Goal: Information Seeking & Learning: Learn about a topic

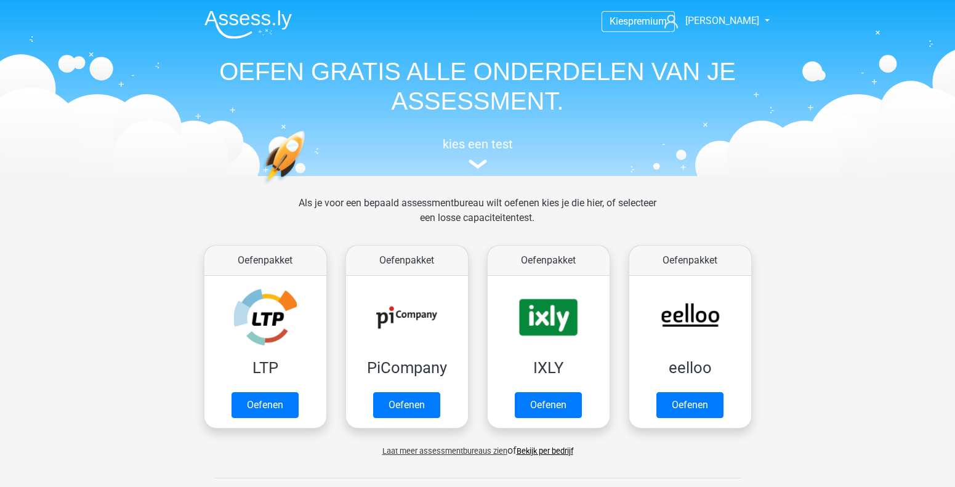
scroll to position [492, 0]
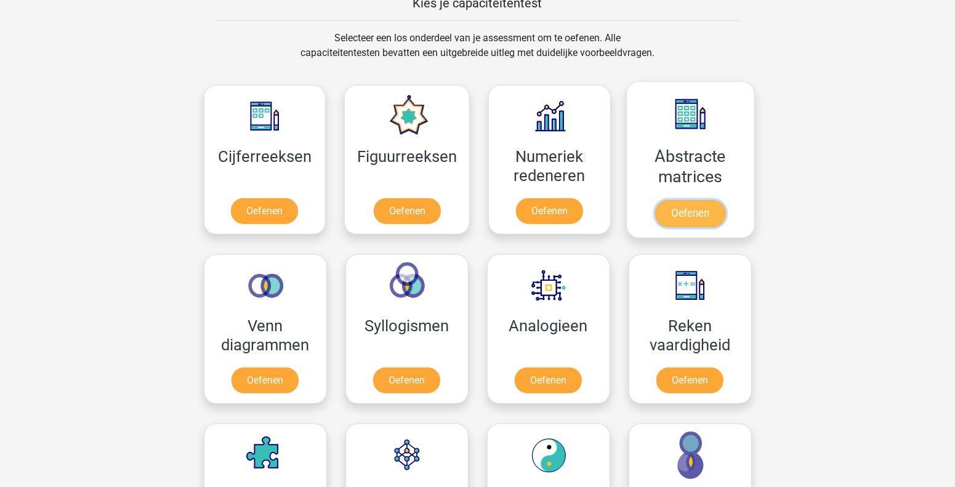
click at [671, 212] on link "Oefenen" at bounding box center [690, 213] width 70 height 27
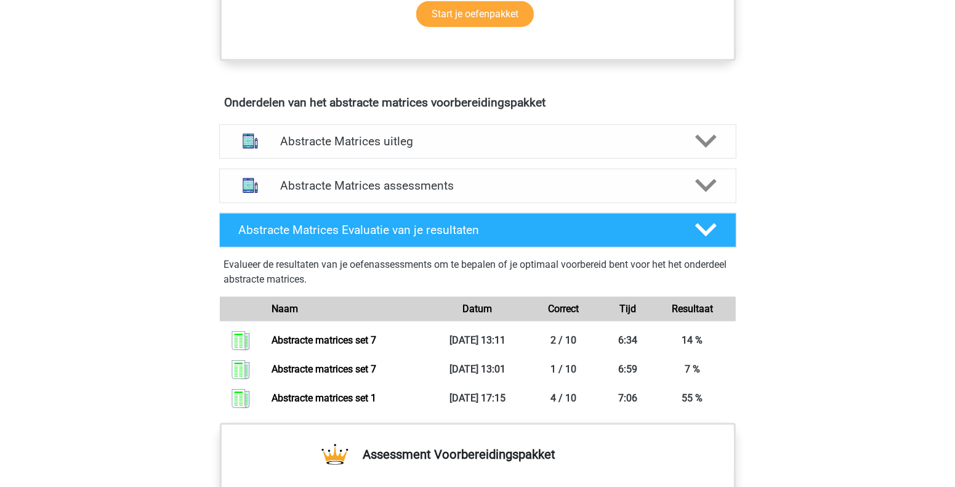
scroll to position [677, 0]
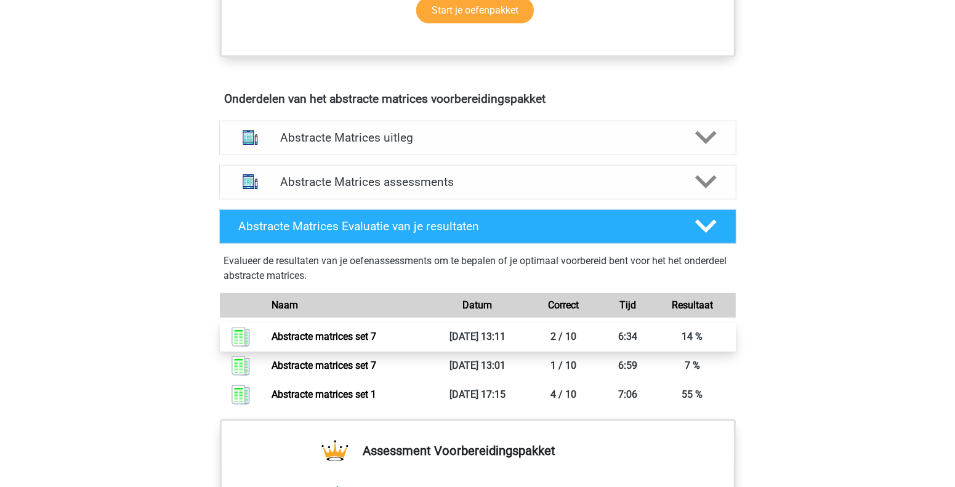
click at [317, 334] on link "Abstracte matrices set 7" at bounding box center [323, 337] width 105 height 12
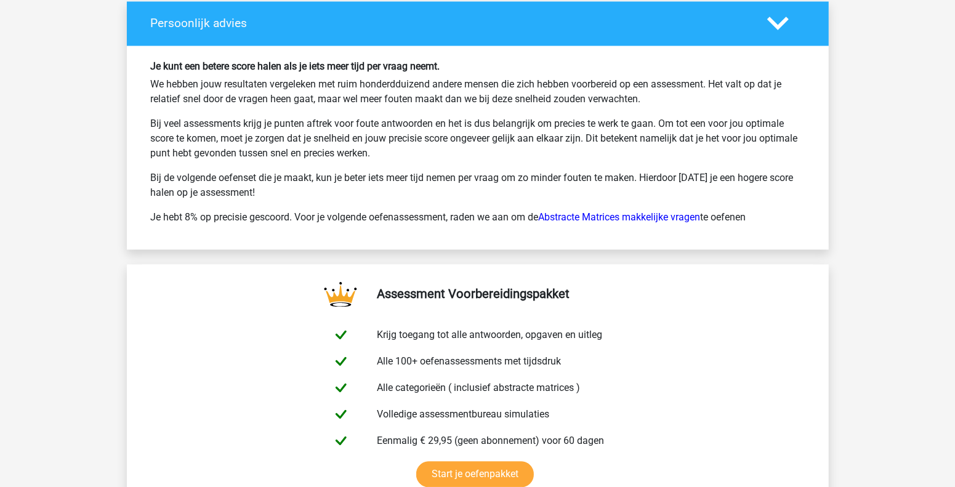
scroll to position [2092, 0]
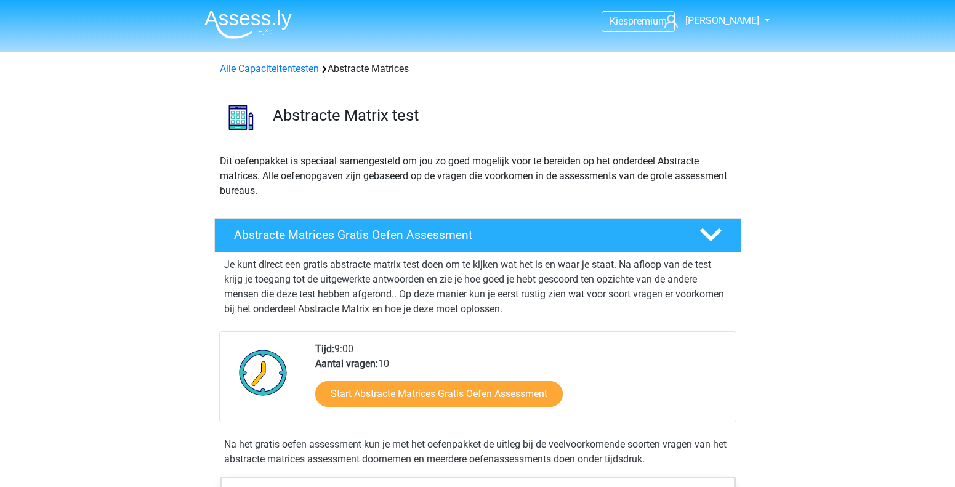
scroll to position [670, 0]
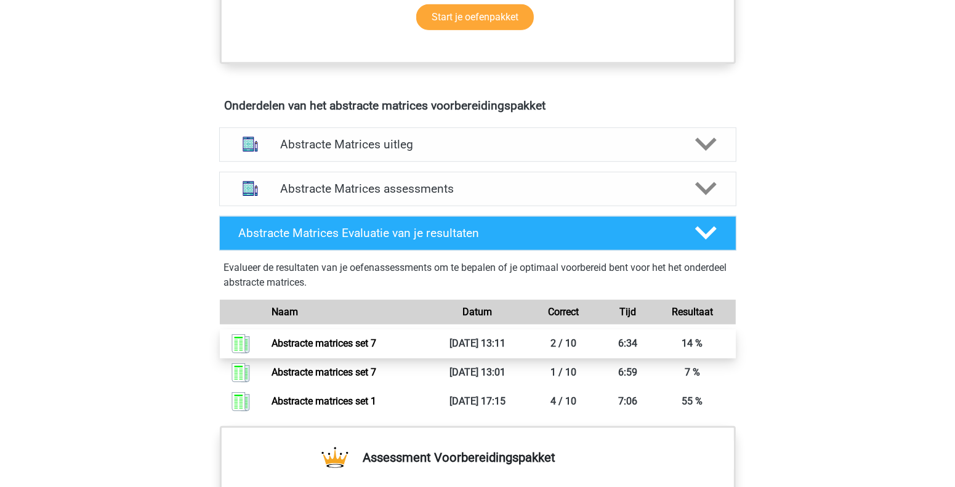
click at [339, 337] on link "Abstracte matrices set 7" at bounding box center [323, 343] width 105 height 12
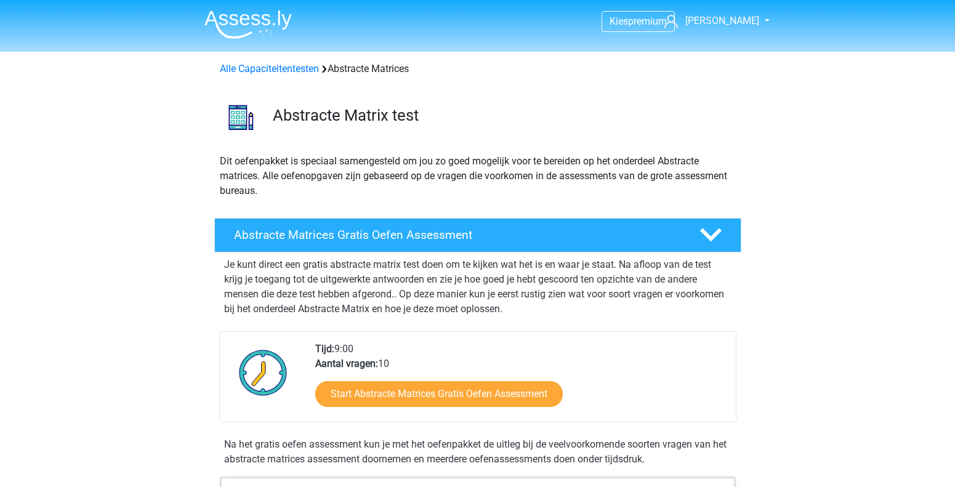
scroll to position [670, 0]
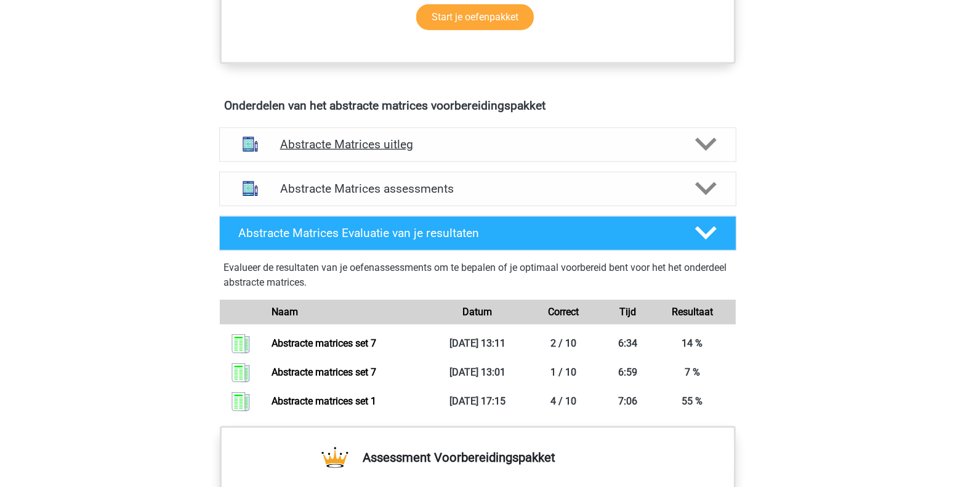
click at [710, 145] on polygon at bounding box center [706, 145] width 22 height 14
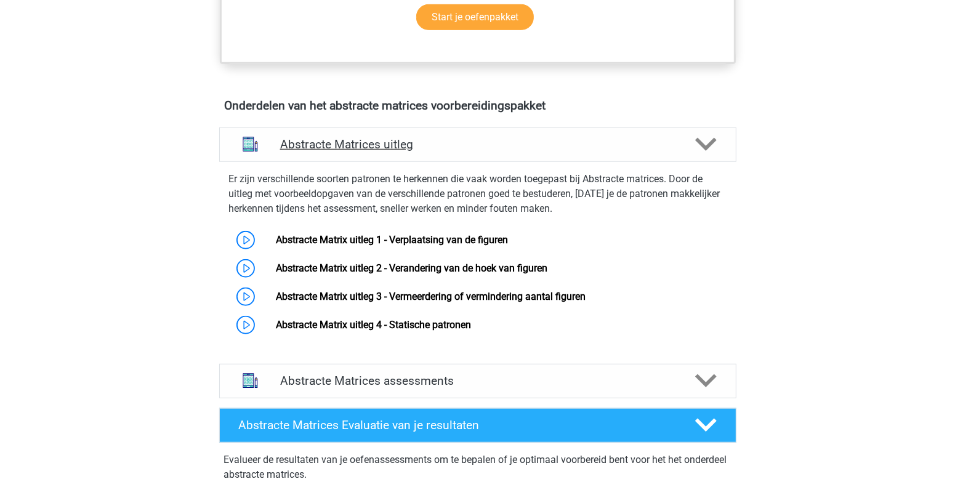
click at [710, 145] on polygon at bounding box center [706, 145] width 22 height 14
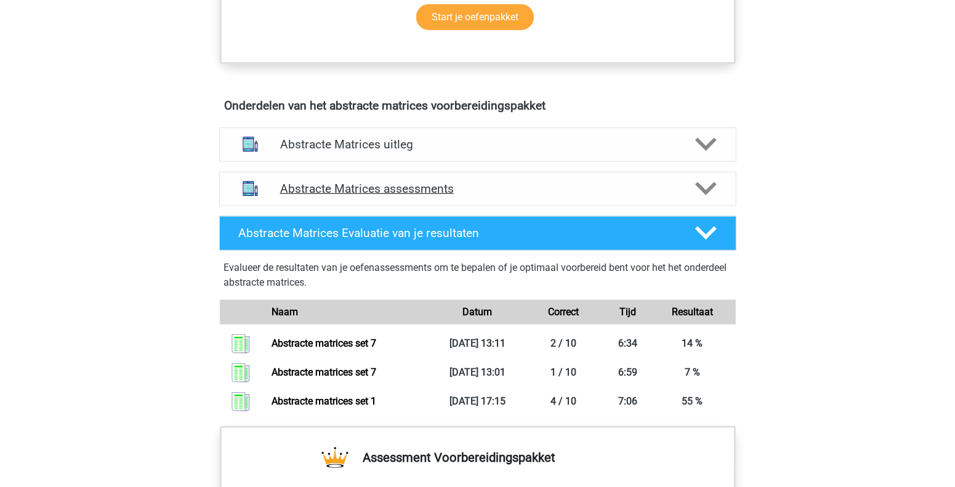
click at [708, 194] on icon at bounding box center [706, 189] width 22 height 22
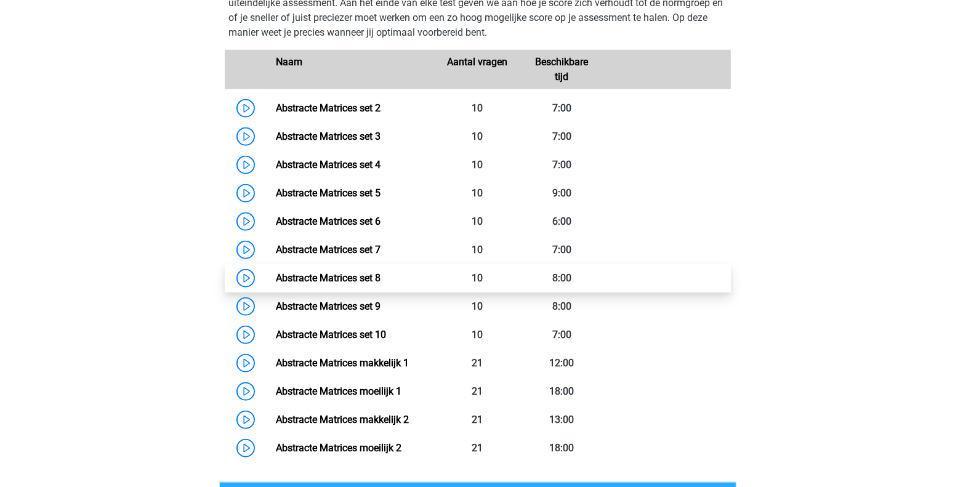
scroll to position [916, 0]
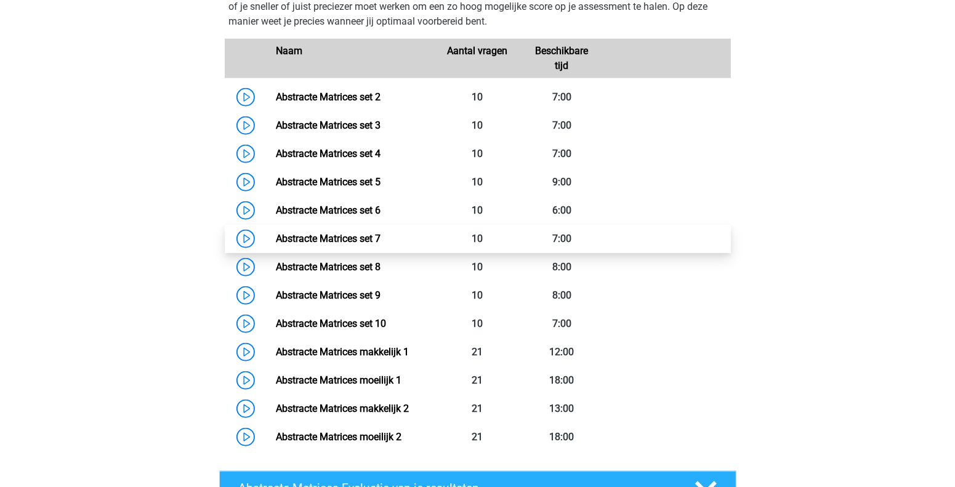
click at [283, 233] on link "Abstracte Matrices set 7" at bounding box center [328, 239] width 105 height 12
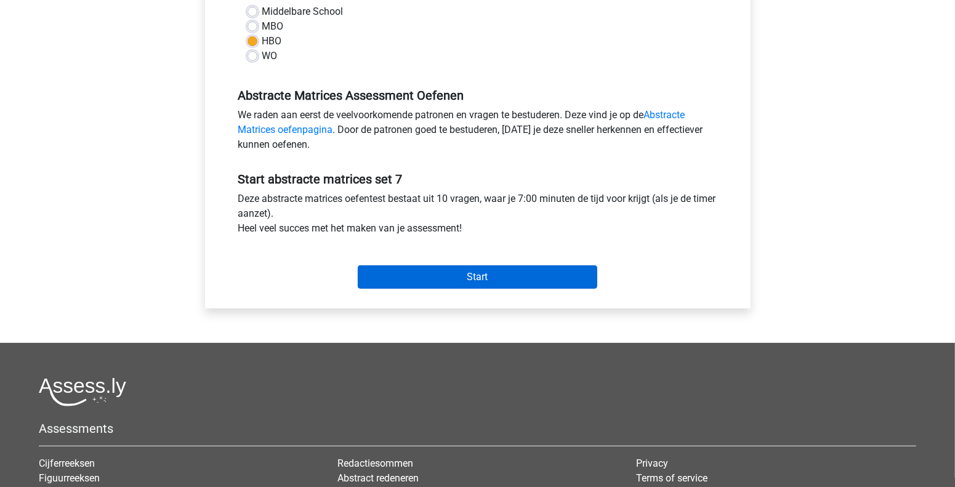
scroll to position [307, 0]
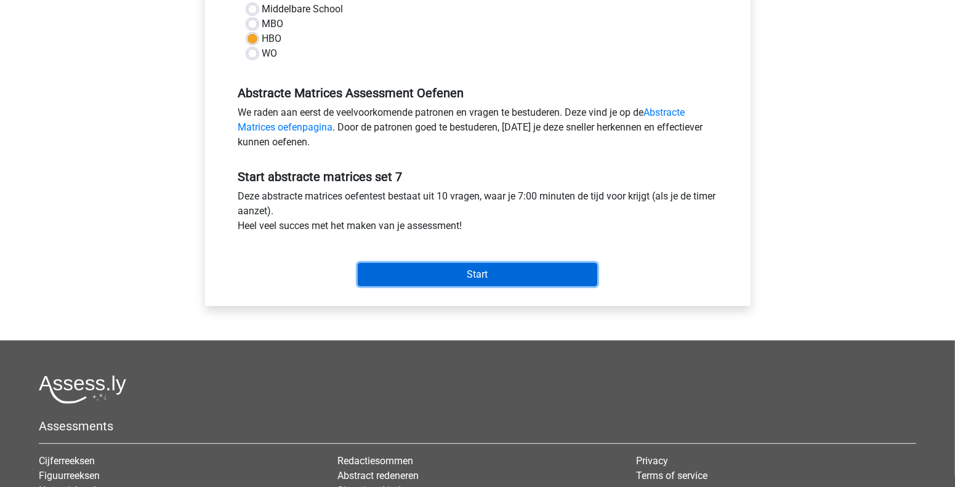
click at [476, 268] on input "Start" at bounding box center [477, 274] width 239 height 23
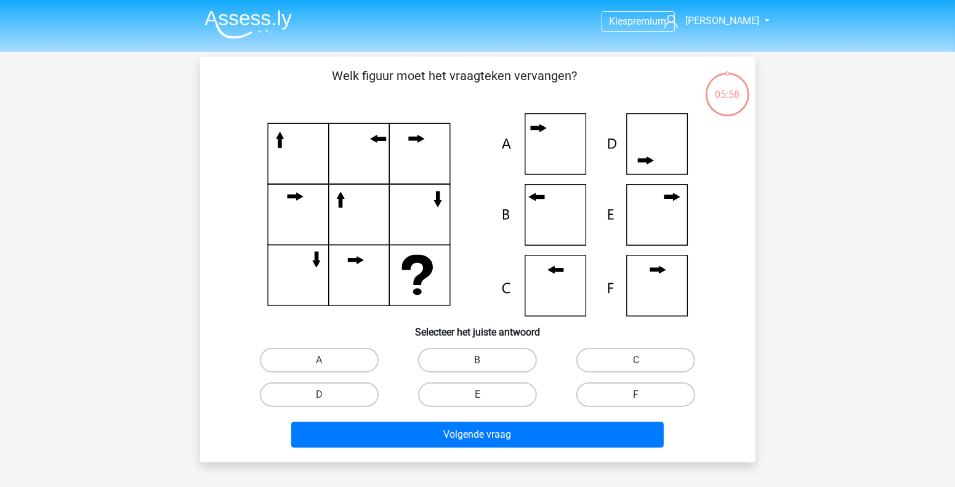
click at [471, 359] on label "B" at bounding box center [477, 360] width 119 height 25
click at [477, 360] on input "B" at bounding box center [481, 364] width 8 height 8
radio input "true"
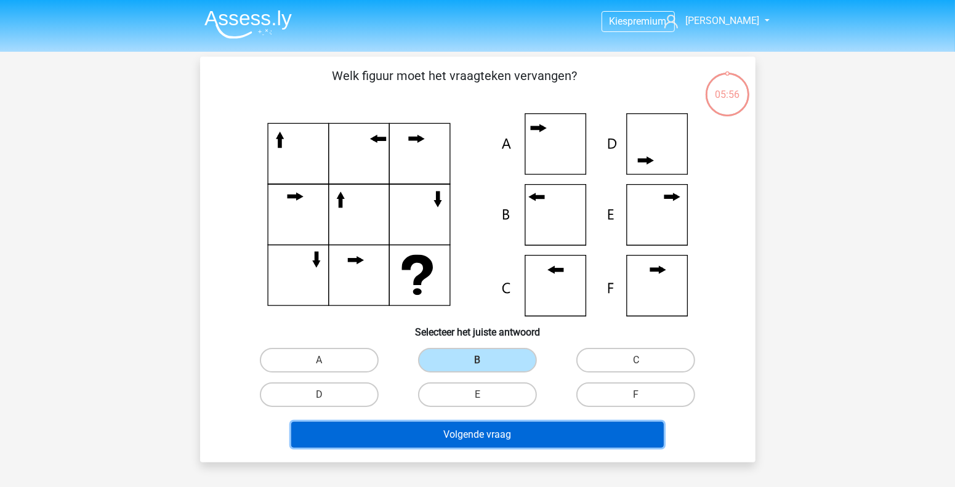
click at [507, 439] on button "Volgende vraag" at bounding box center [477, 435] width 372 height 26
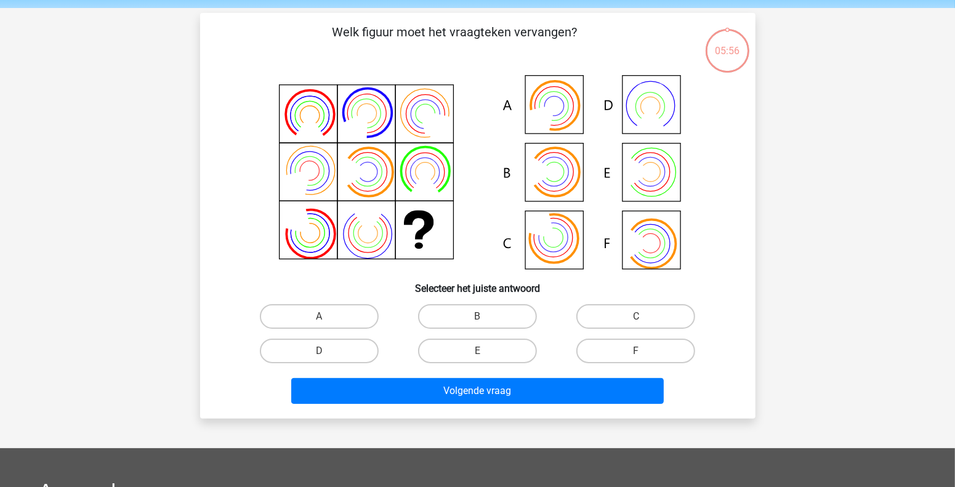
scroll to position [57, 0]
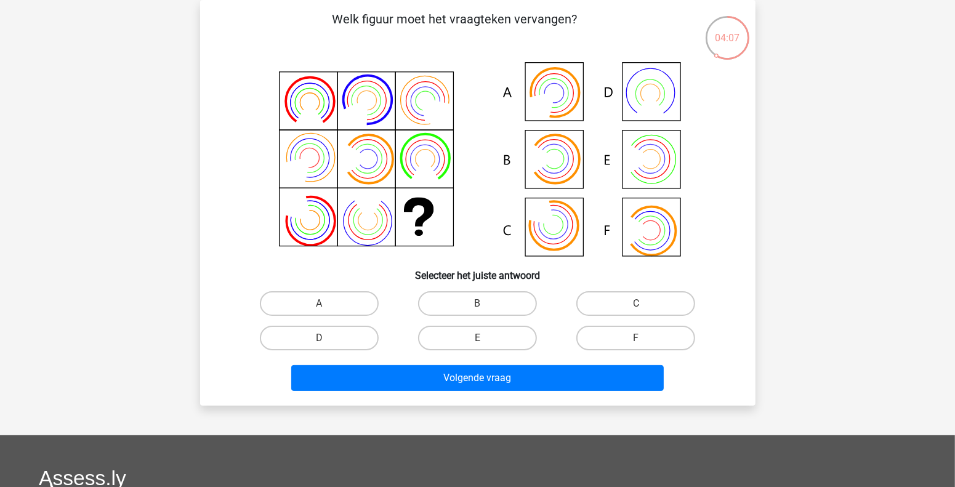
click at [483, 304] on input "B" at bounding box center [481, 307] width 8 height 8
radio input "true"
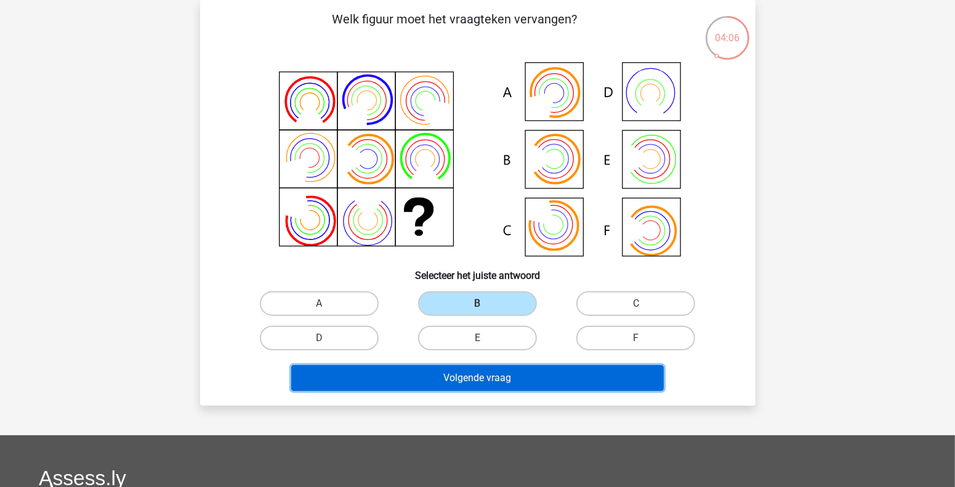
click at [499, 382] on button "Volgende vraag" at bounding box center [477, 378] width 372 height 26
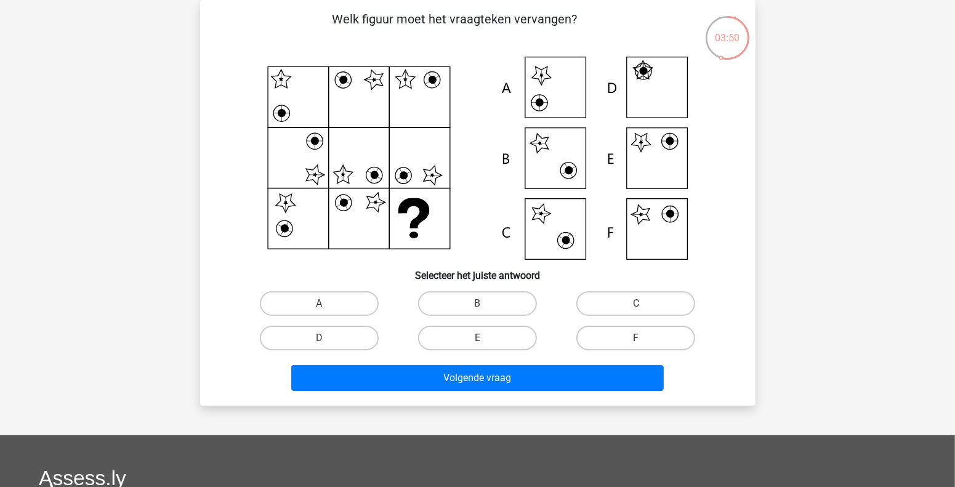
click at [648, 340] on label "F" at bounding box center [635, 338] width 119 height 25
click at [644, 340] on input "F" at bounding box center [640, 342] width 8 height 8
radio input "true"
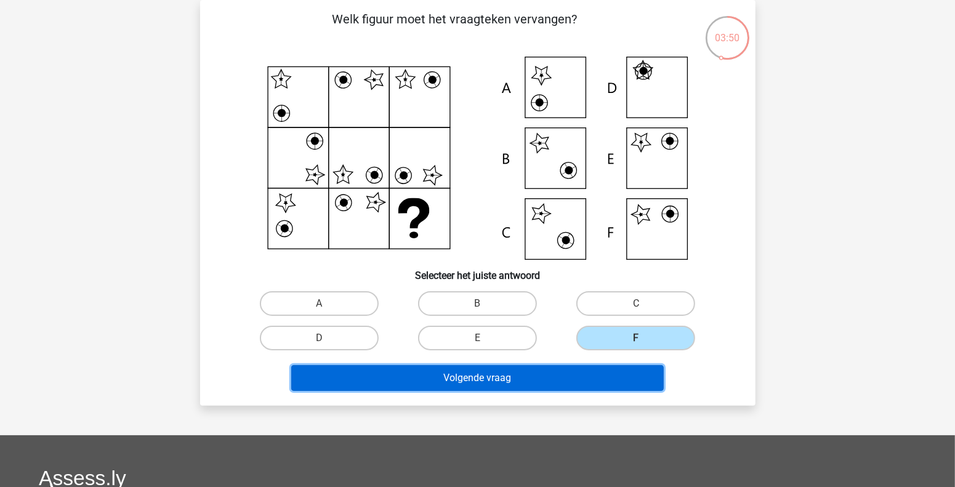
click at [599, 382] on button "Volgende vraag" at bounding box center [477, 378] width 372 height 26
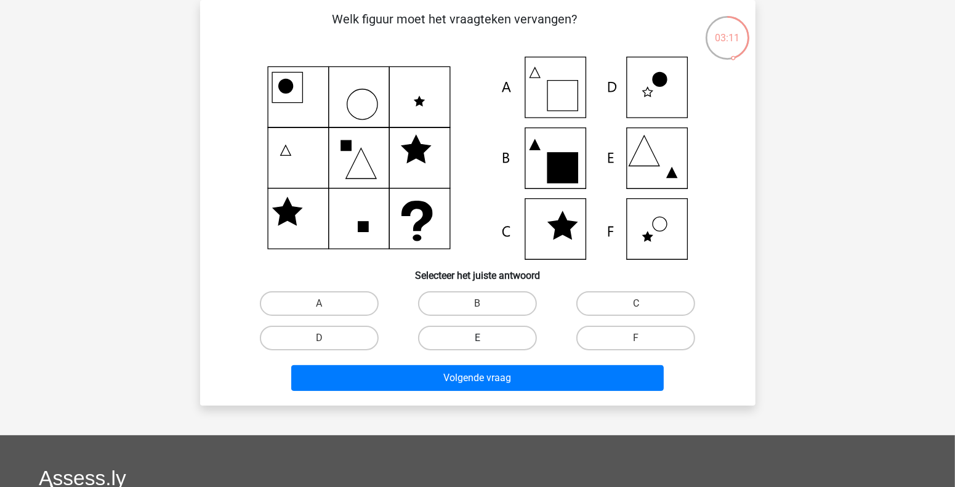
click at [496, 343] on label "E" at bounding box center [477, 338] width 119 height 25
click at [485, 343] on input "E" at bounding box center [481, 342] width 8 height 8
radio input "true"
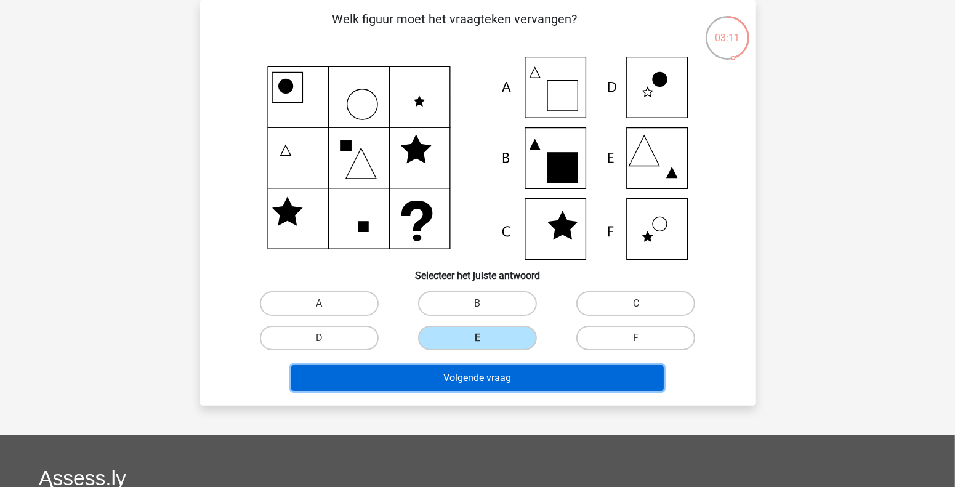
click at [492, 376] on button "Volgende vraag" at bounding box center [477, 378] width 372 height 26
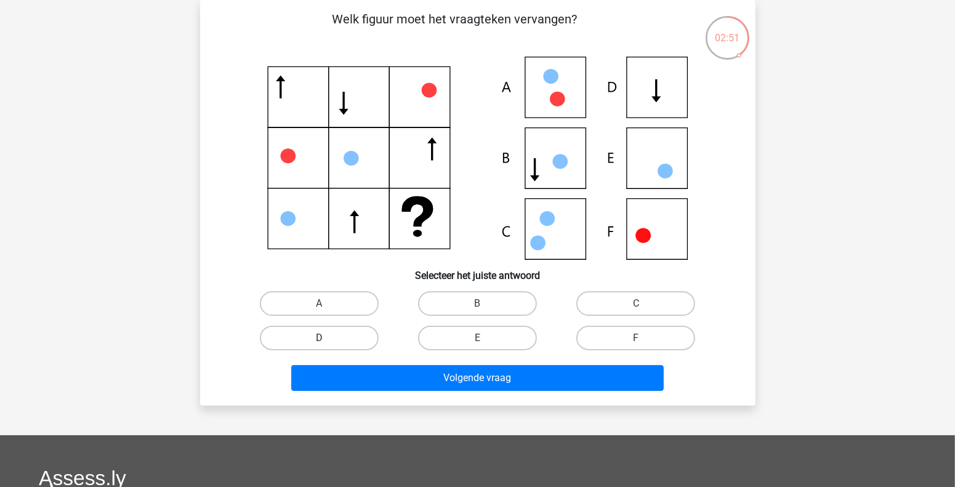
click at [319, 347] on label "D" at bounding box center [319, 338] width 119 height 25
click at [319, 346] on input "D" at bounding box center [323, 342] width 8 height 8
radio input "true"
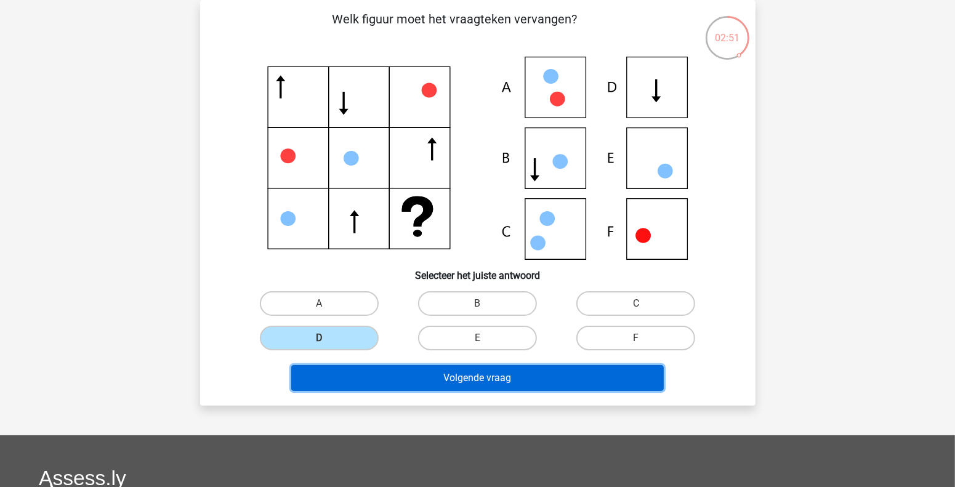
drag, startPoint x: 395, startPoint y: 374, endPoint x: 467, endPoint y: 374, distance: 72.0
click at [402, 374] on button "Volgende vraag" at bounding box center [477, 378] width 372 height 26
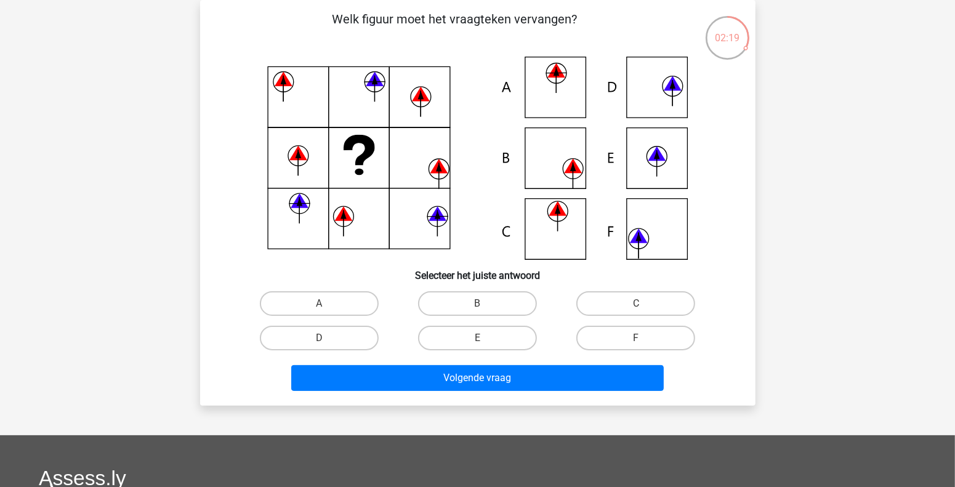
click at [478, 339] on input "E" at bounding box center [481, 342] width 8 height 8
radio input "true"
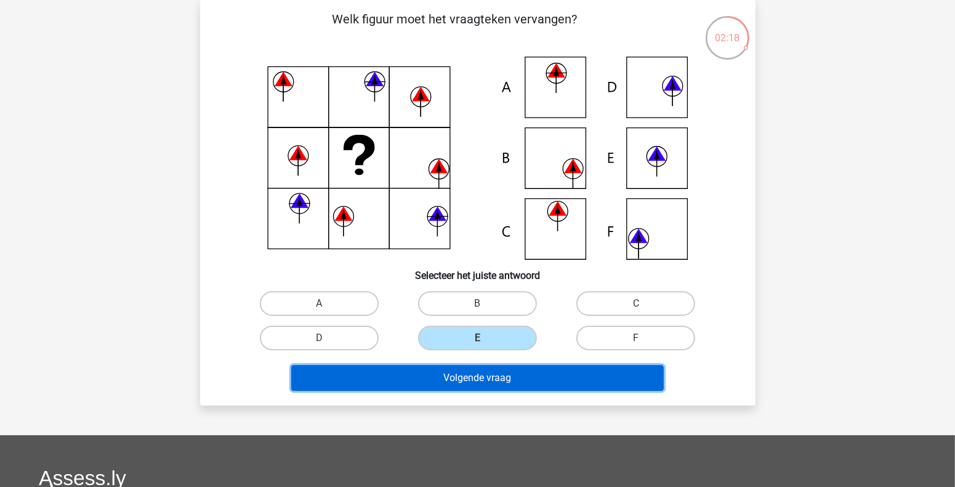
click at [481, 379] on button "Volgende vraag" at bounding box center [477, 378] width 372 height 26
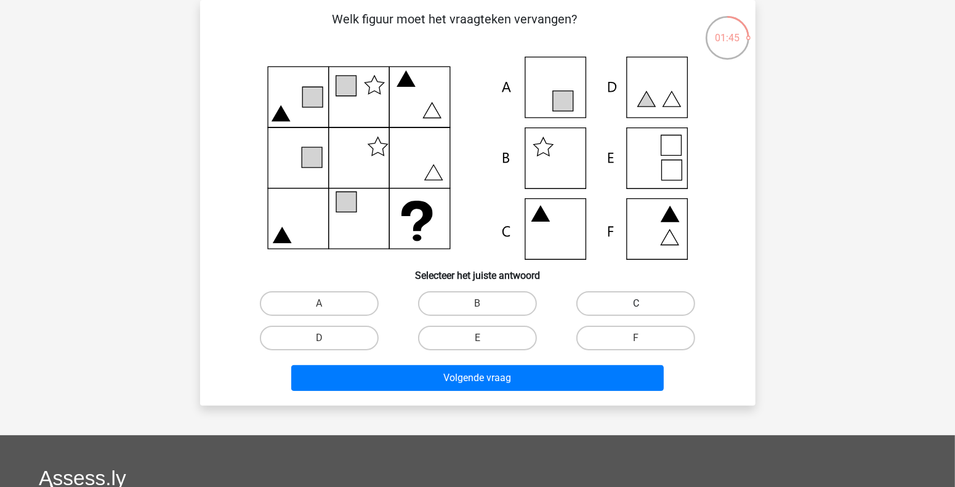
drag, startPoint x: 623, startPoint y: 304, endPoint x: 577, endPoint y: 372, distance: 81.9
click at [622, 308] on label "C" at bounding box center [635, 303] width 119 height 25
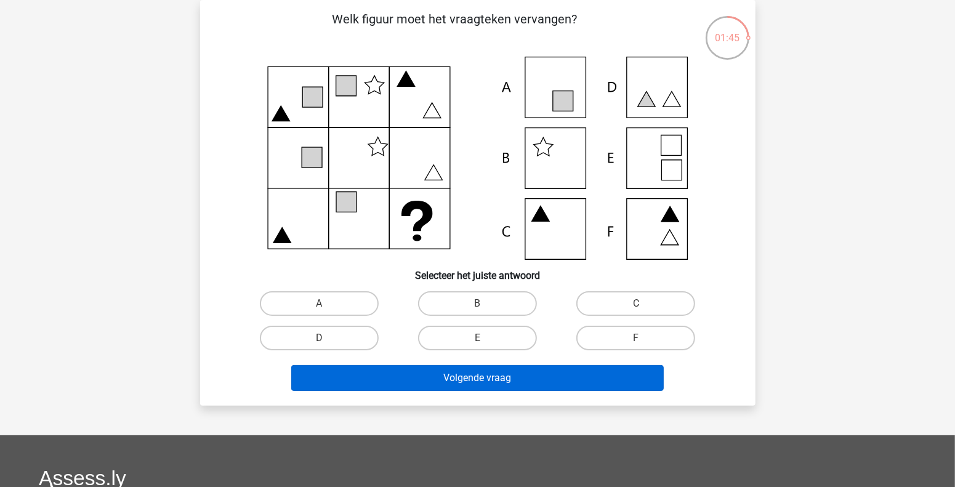
click at [636, 308] on input "C" at bounding box center [640, 307] width 8 height 8
radio input "true"
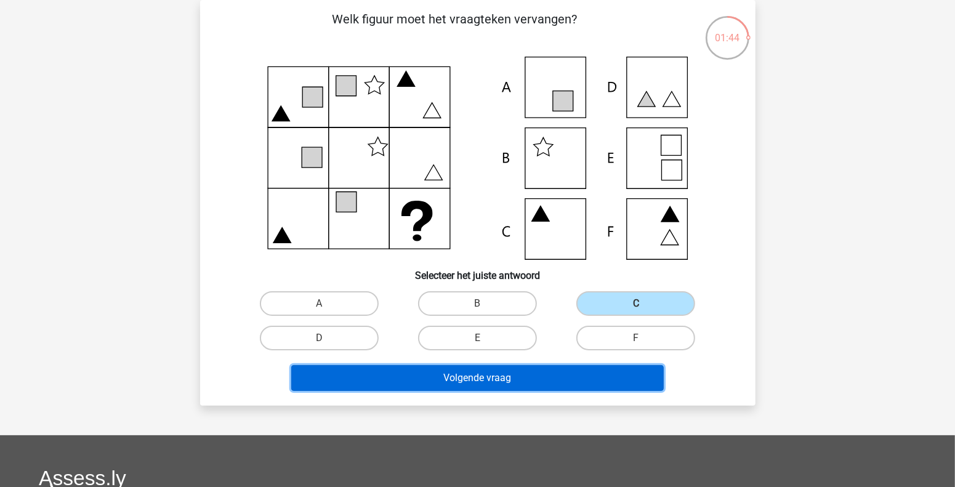
click at [577, 375] on button "Volgende vraag" at bounding box center [477, 378] width 372 height 26
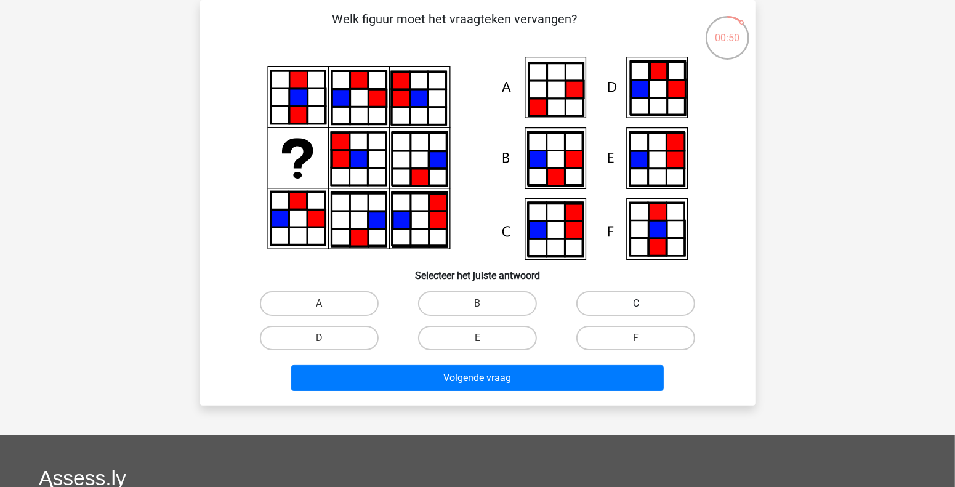
click at [613, 300] on label "C" at bounding box center [635, 303] width 119 height 25
click at [636, 303] on input "C" at bounding box center [640, 307] width 8 height 8
radio input "true"
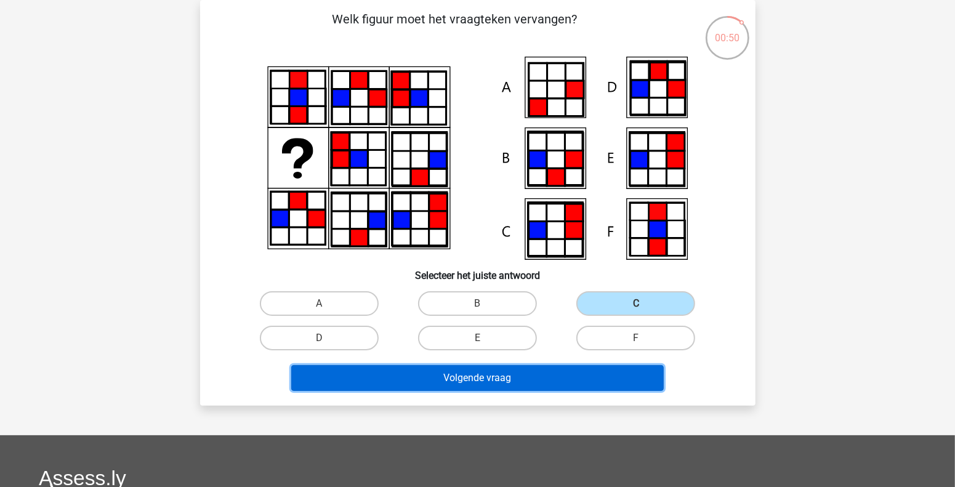
click at [515, 382] on button "Volgende vraag" at bounding box center [477, 378] width 372 height 26
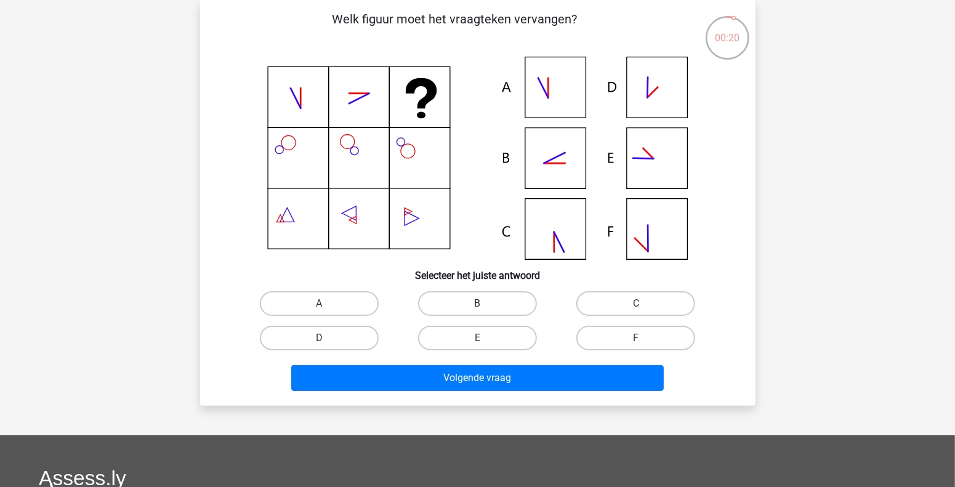
click at [483, 297] on label "B" at bounding box center [477, 303] width 119 height 25
click at [483, 303] on input "B" at bounding box center [481, 307] width 8 height 8
radio input "true"
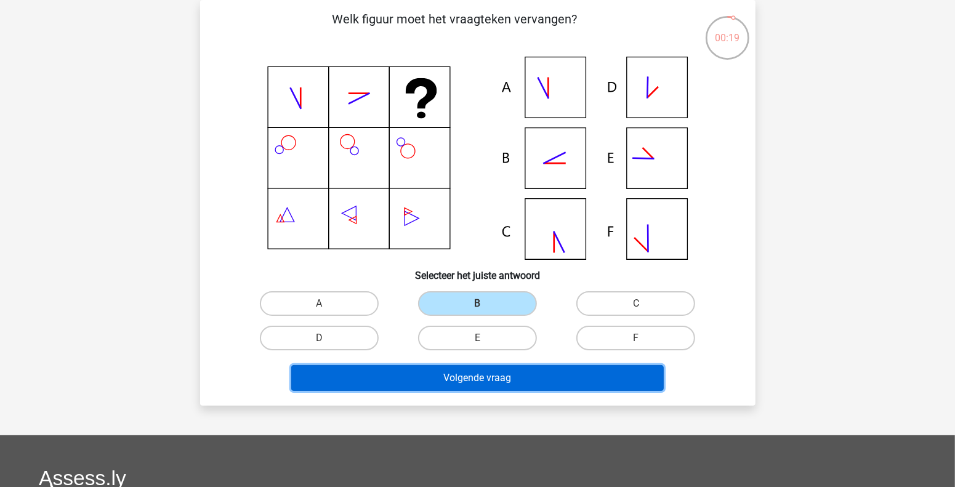
click at [473, 382] on button "Volgende vraag" at bounding box center [477, 378] width 372 height 26
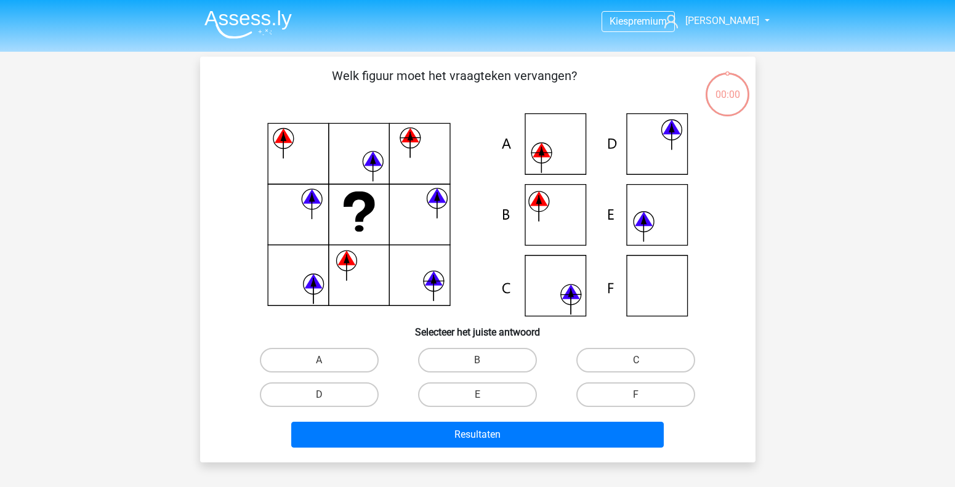
scroll to position [57, 0]
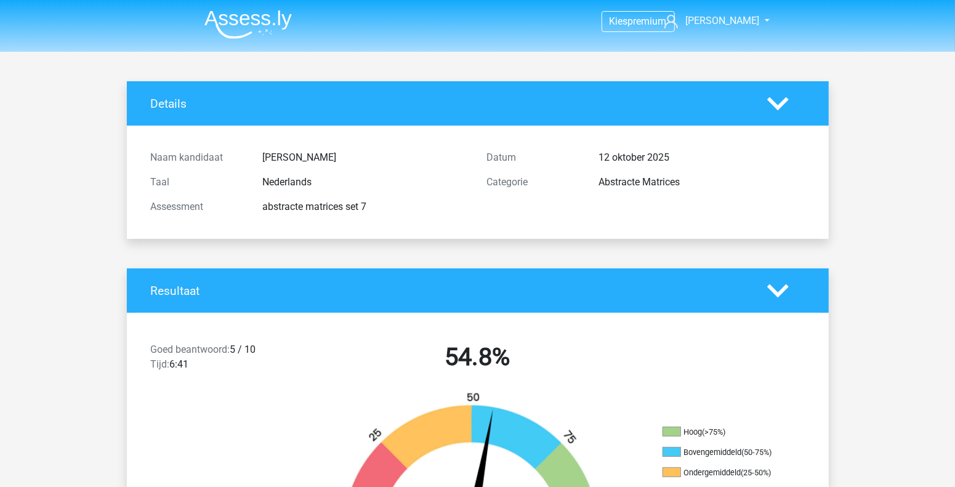
click at [254, 33] on img at bounding box center [247, 24] width 87 height 29
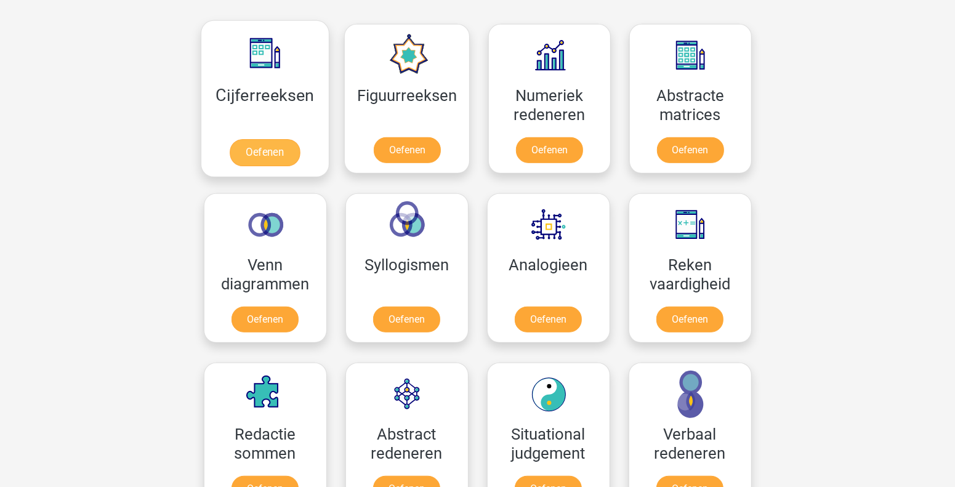
scroll to position [677, 0]
